Goal: Task Accomplishment & Management: Use online tool/utility

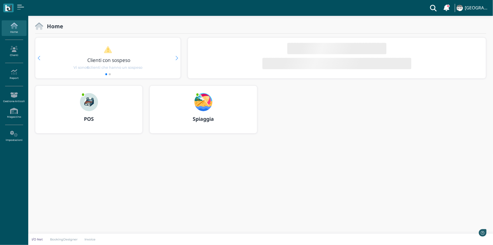
click at [96, 114] on div "POS" at bounding box center [88, 119] width 107 height 16
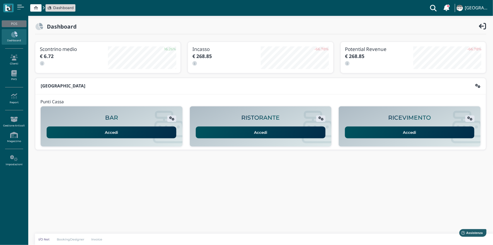
click at [389, 133] on link "Accedi" at bounding box center [410, 132] width 130 height 12
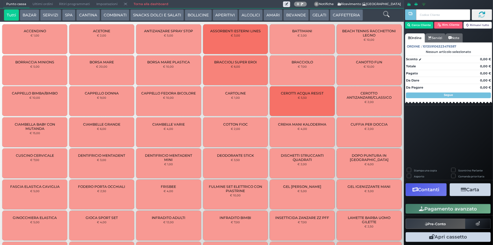
click at [52, 18] on button "SERVIZI" at bounding box center [50, 14] width 21 height 11
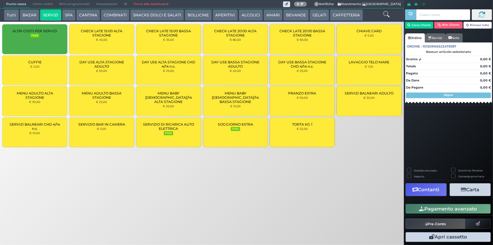
click at [62, 16] on button "SPA" at bounding box center [68, 14] width 13 height 11
